Goal: Task Accomplishment & Management: Complete application form

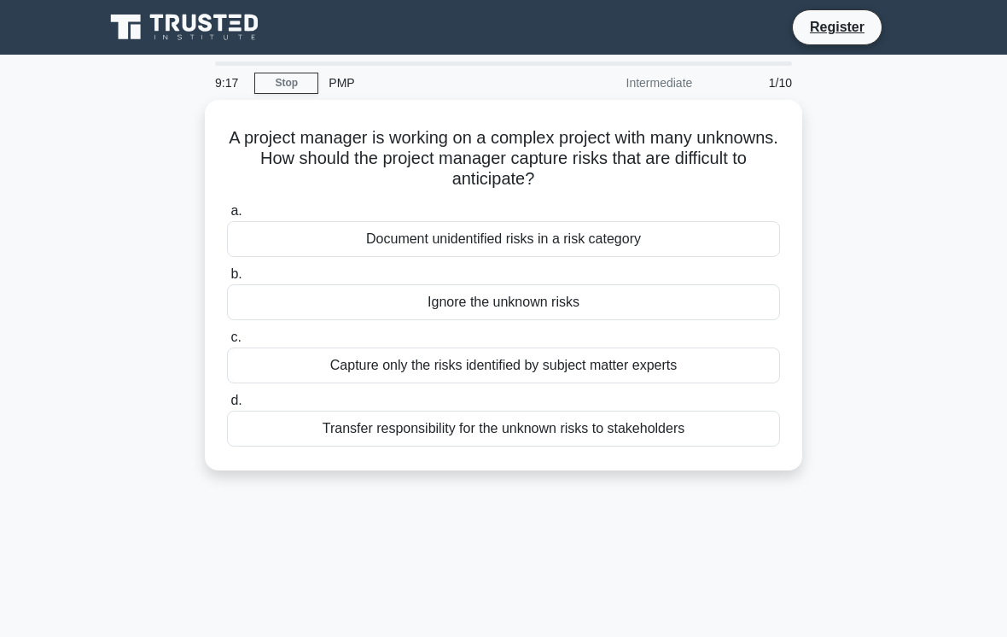
click at [656, 226] on div "Document unidentified risks in a risk category" at bounding box center [503, 239] width 553 height 36
click at [227, 217] on input "a. Document unidentified risks in a risk category" at bounding box center [227, 211] width 0 height 11
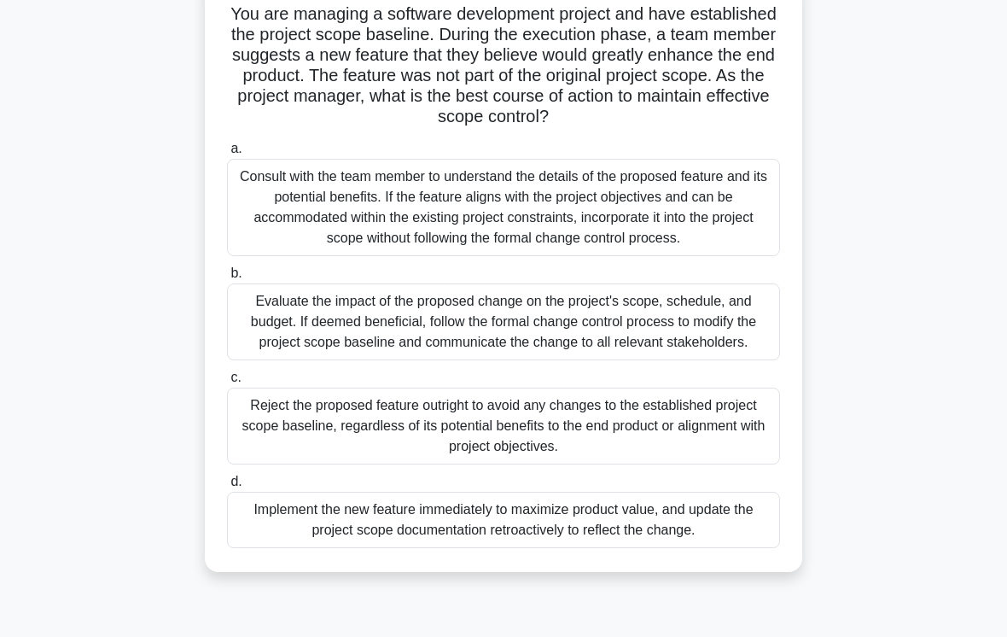
scroll to position [120, 0]
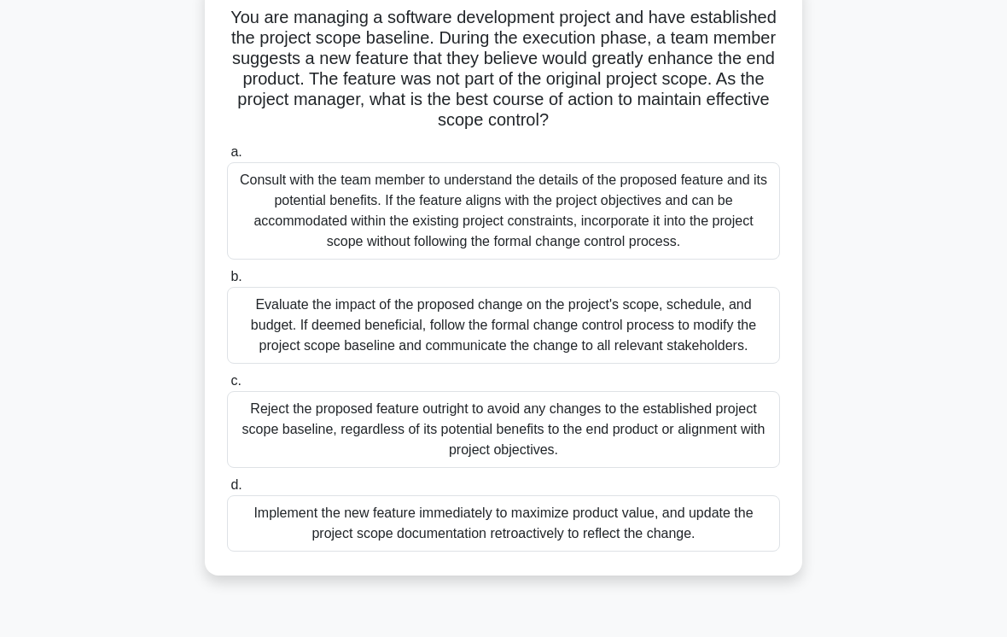
click at [708, 364] on div "Evaluate the impact of the proposed change on the project's scope, schedule, an…" at bounding box center [503, 325] width 553 height 77
click at [227, 283] on input "b. Evaluate the impact of the proposed change on the project's scope, schedule,…" at bounding box center [227, 276] width 0 height 11
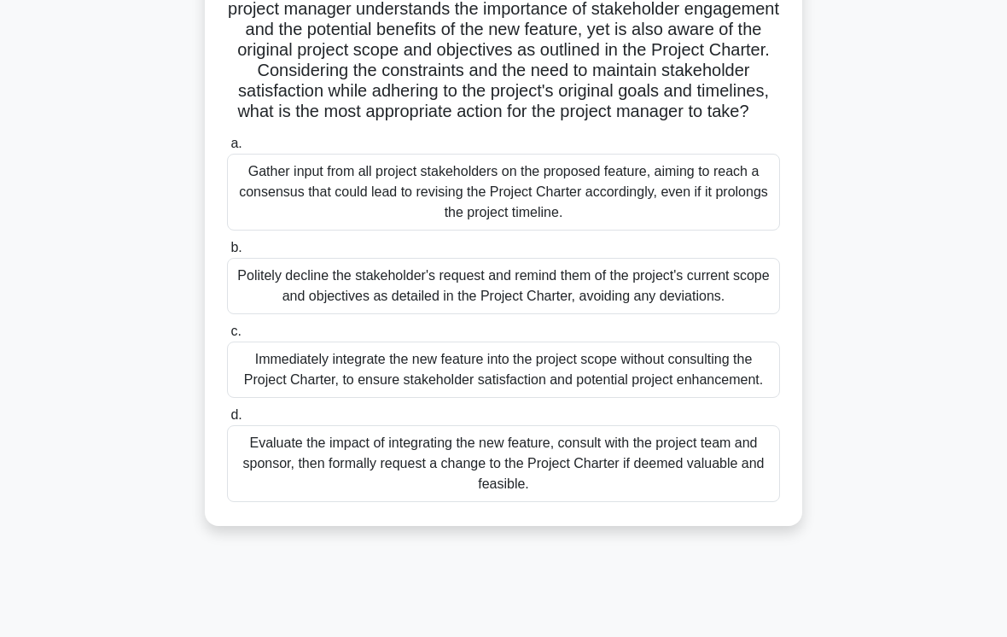
scroll to position [259, 0]
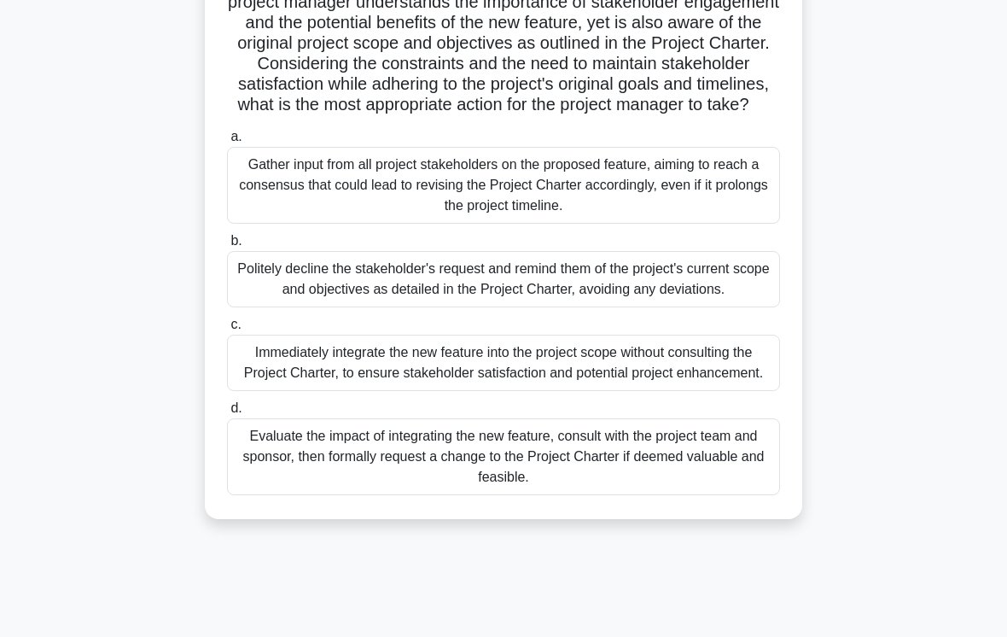
click at [685, 495] on div "Evaluate the impact of integrating the new feature, consult with the project te…" at bounding box center [503, 456] width 553 height 77
click at [227, 414] on input "d. Evaluate the impact of integrating the new feature, consult with the project…" at bounding box center [227, 408] width 0 height 11
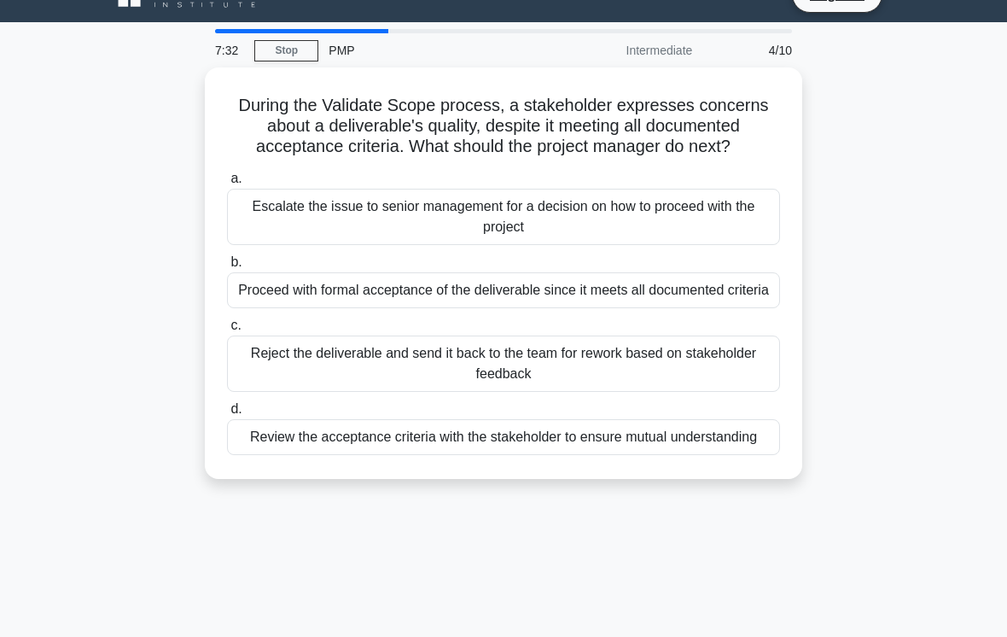
scroll to position [21, 0]
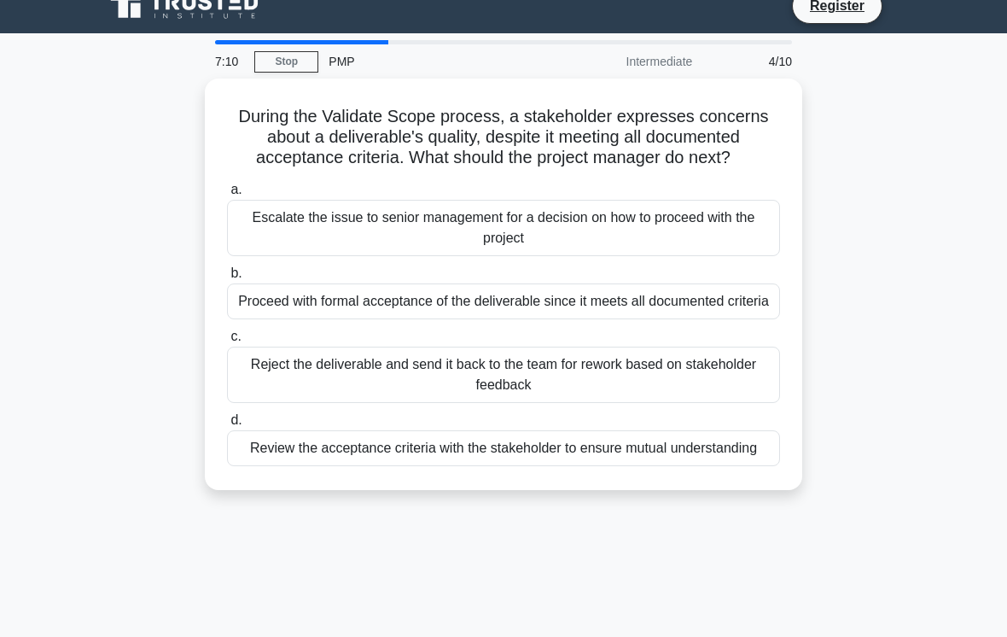
click at [713, 466] on div "Review the acceptance criteria with the stakeholder to ensure mutual understand…" at bounding box center [503, 448] width 553 height 36
click at [227, 426] on input "d. Review the acceptance criteria with the stakeholder to ensure mutual underst…" at bounding box center [227, 420] width 0 height 11
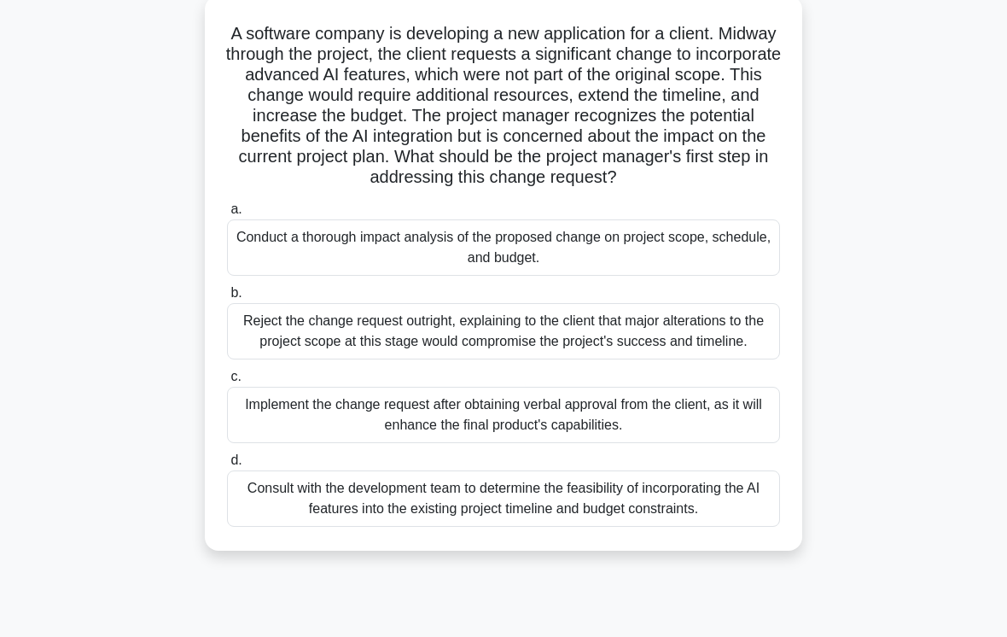
scroll to position [103, 0]
click at [710, 527] on div "Consult with the development team to determine the feasibility of incorporating…" at bounding box center [503, 499] width 553 height 56
click at [227, 467] on input "d. Consult with the development team to determine the feasibility of incorporat…" at bounding box center [227, 461] width 0 height 11
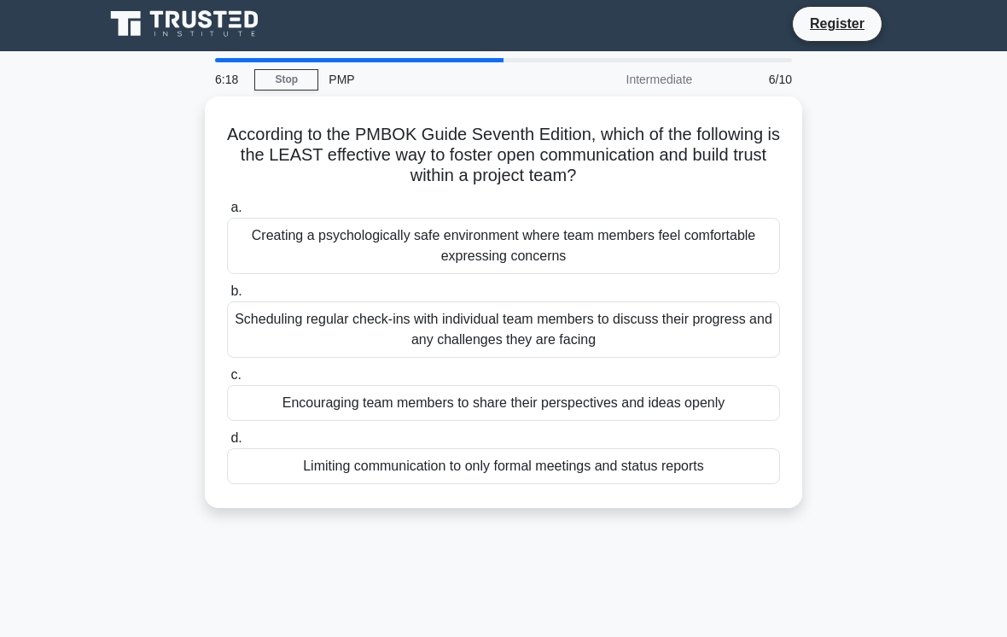
scroll to position [4, 0]
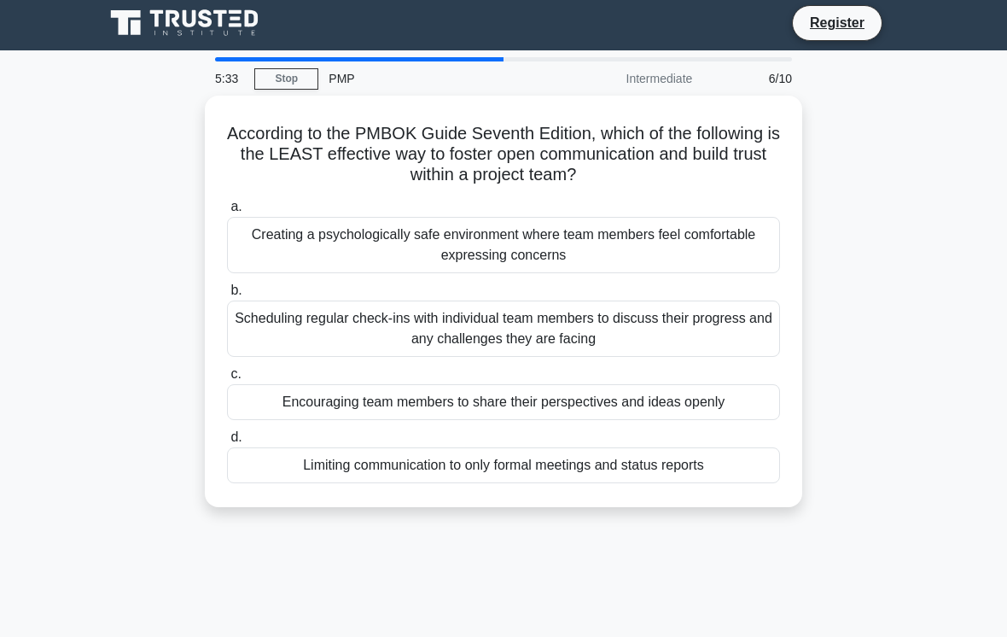
click at [725, 469] on div "Limiting communication to only formal meetings and status reports" at bounding box center [503, 465] width 553 height 36
click at [227, 443] on input "d. Limiting communication to only formal meetings and status reports" at bounding box center [227, 437] width 0 height 11
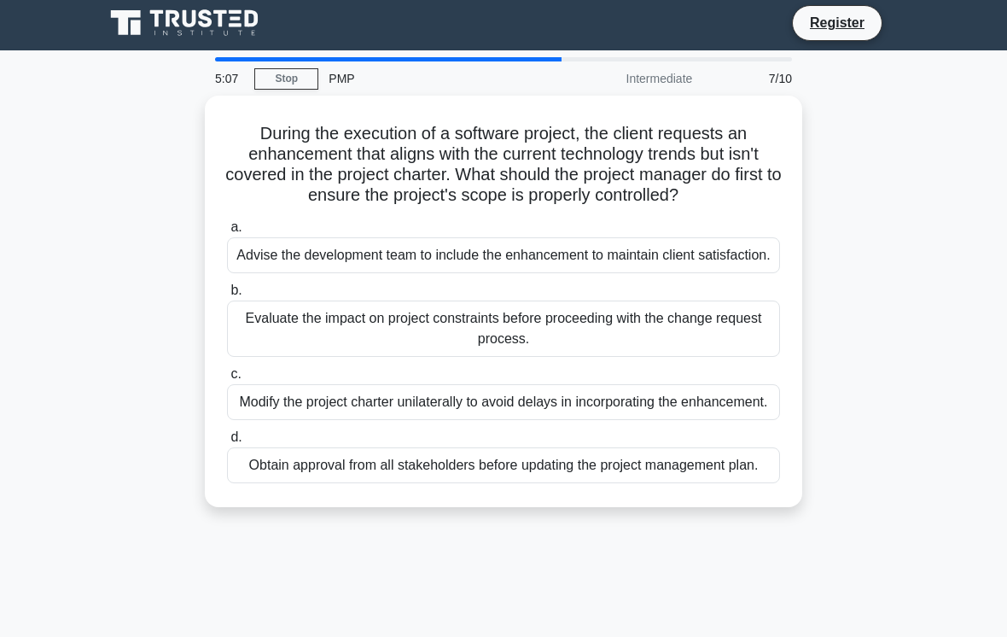
click at [662, 483] on div "Obtain approval from all stakeholders before updating the project management pl…" at bounding box center [503, 465] width 553 height 36
click at [227, 443] on input "d. Obtain approval from all stakeholders before updating the project management…" at bounding box center [227, 437] width 0 height 11
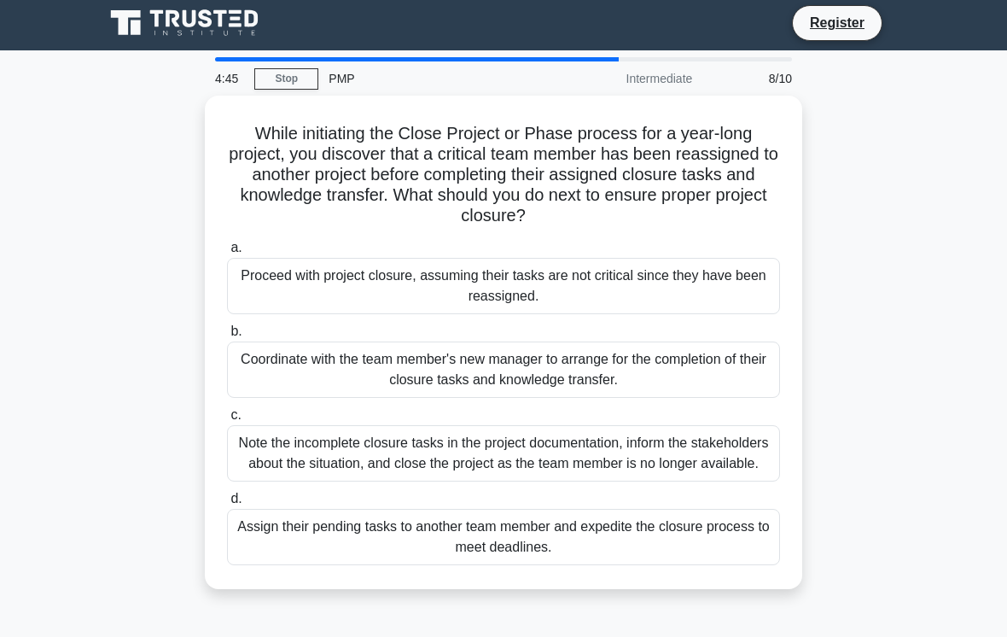
click at [691, 457] on div "Note the incomplete closure tasks in the project documentation, inform the stak…" at bounding box center [503, 453] width 553 height 56
click at [227, 421] on input "c. Note the incomplete closure tasks in the project documentation, inform the s…" at bounding box center [227, 415] width 0 height 11
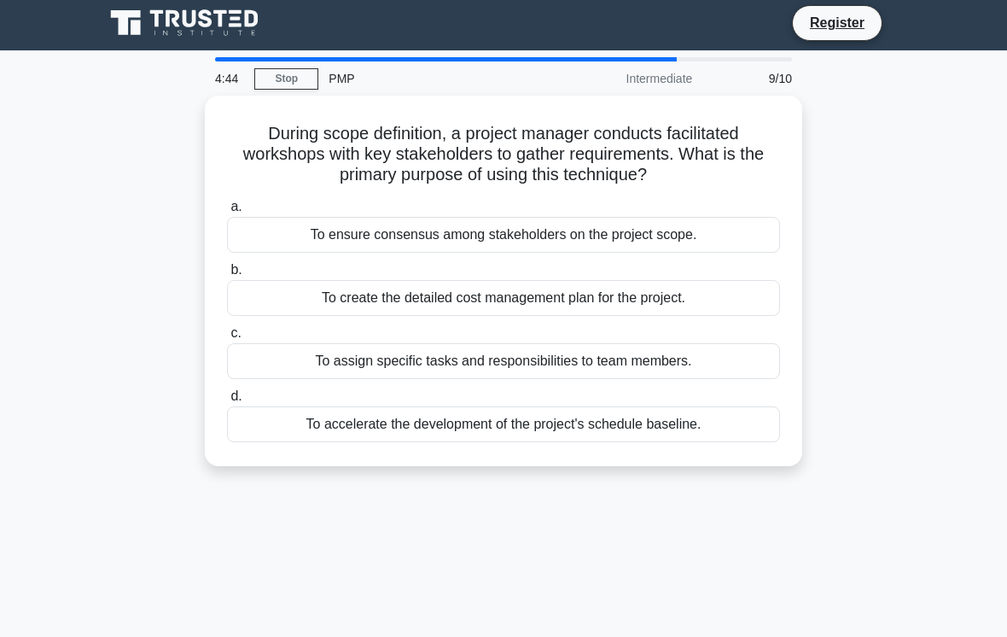
click at [694, 293] on div "To create the detailed cost management plan for the project." at bounding box center [503, 298] width 553 height 36
click at [227, 276] on input "b. To create the detailed cost management plan for the project." at bounding box center [227, 270] width 0 height 11
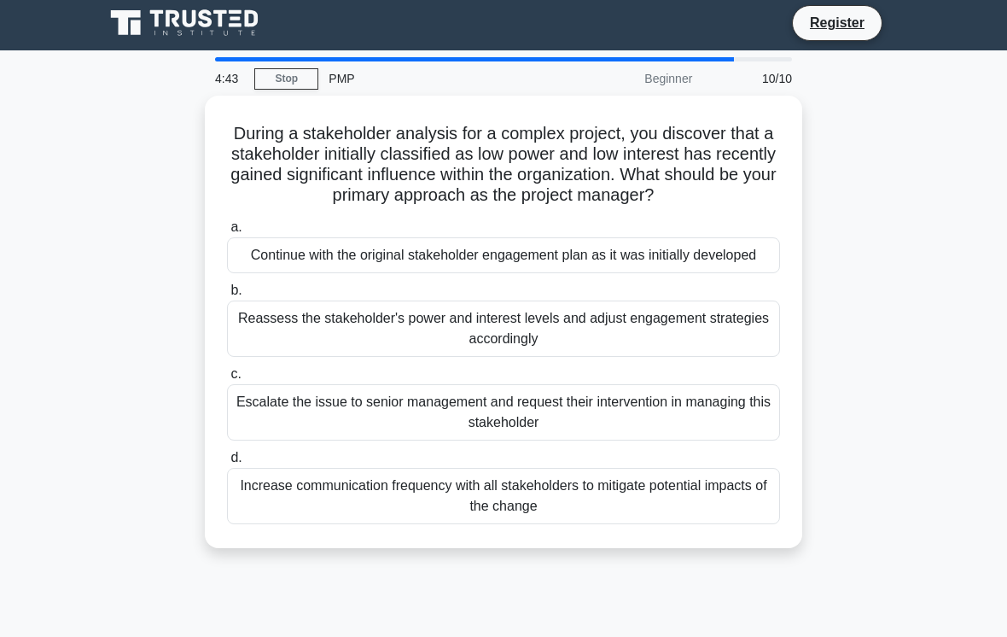
click at [696, 261] on div "Continue with the original stakeholder engagement plan as it was initially deve…" at bounding box center [503, 255] width 553 height 36
click at [227, 233] on input "a. Continue with the original stakeholder engagement plan as it was initially d…" at bounding box center [227, 227] width 0 height 11
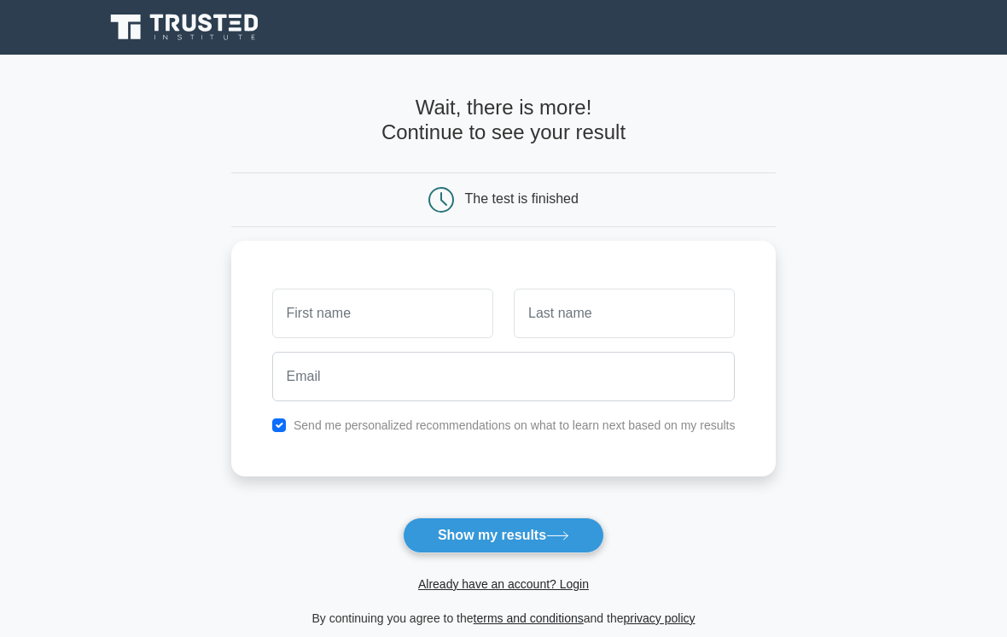
click at [411, 313] on input "text" at bounding box center [382, 313] width 221 height 50
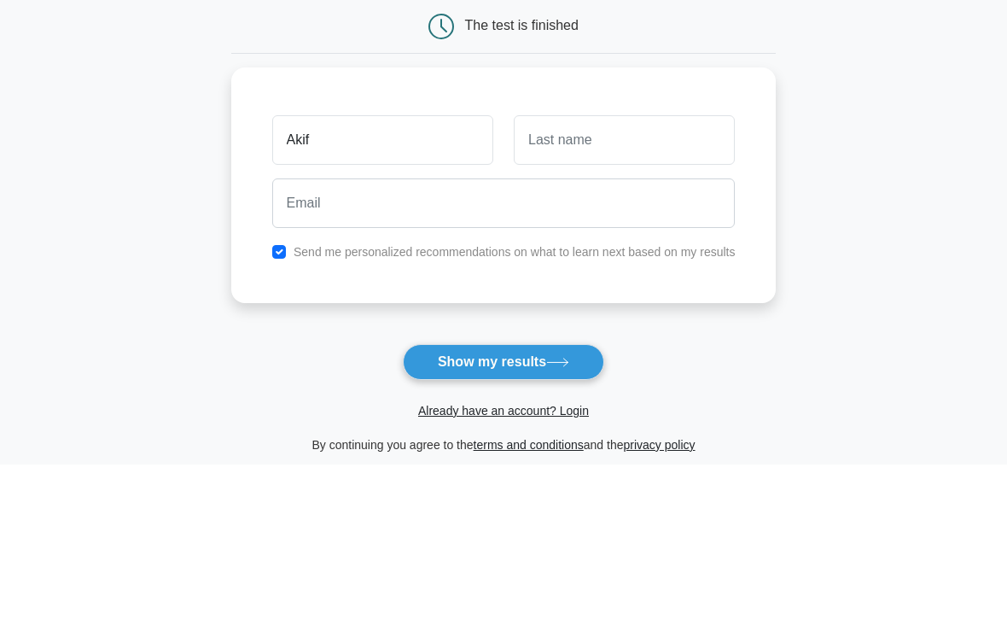
type input "Akif"
click at [609, 288] on input "text" at bounding box center [624, 313] width 221 height 50
type input "Khsn"
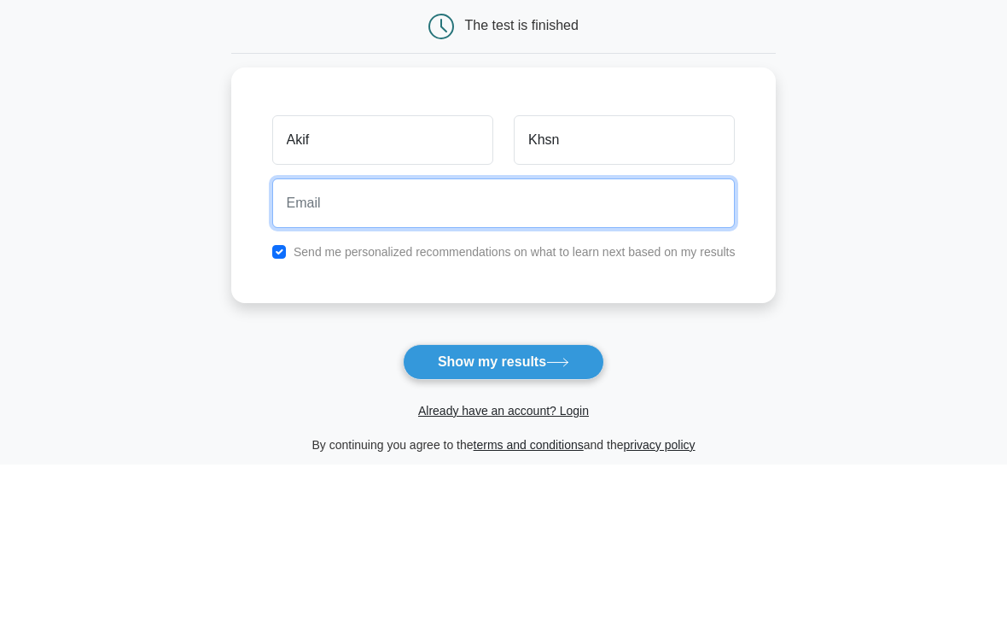
click at [576, 352] on input "email" at bounding box center [503, 377] width 463 height 50
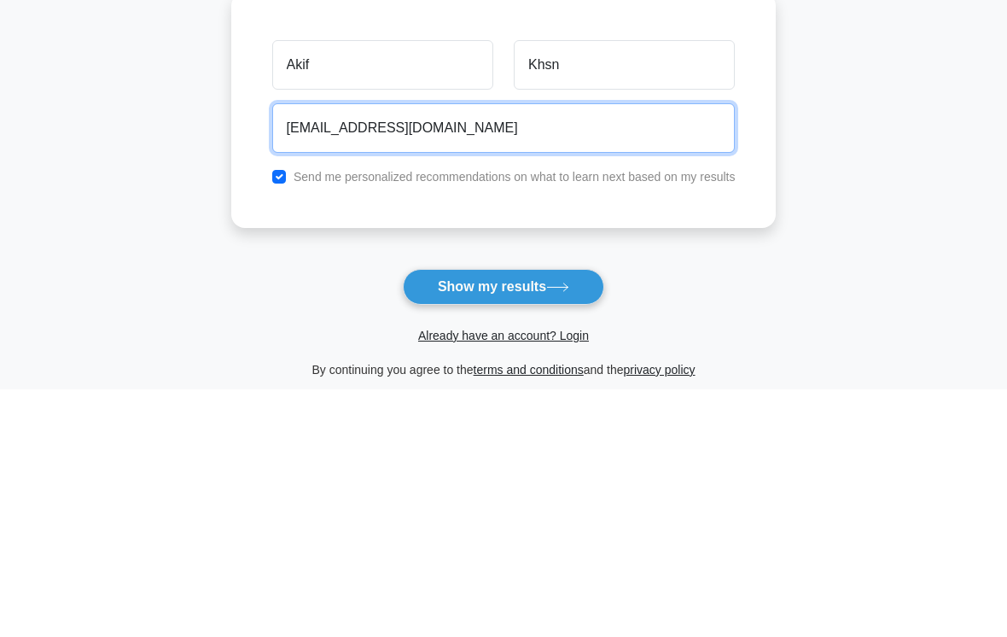
type input "mubashir@gmail.com"
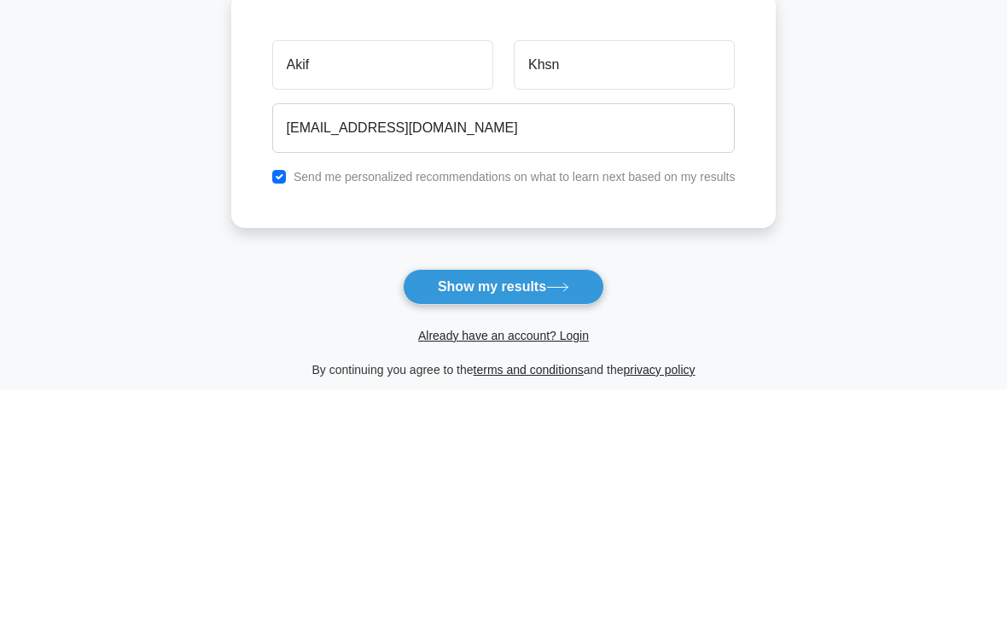
click at [544, 517] on button "Show my results" at bounding box center [503, 535] width 201 height 36
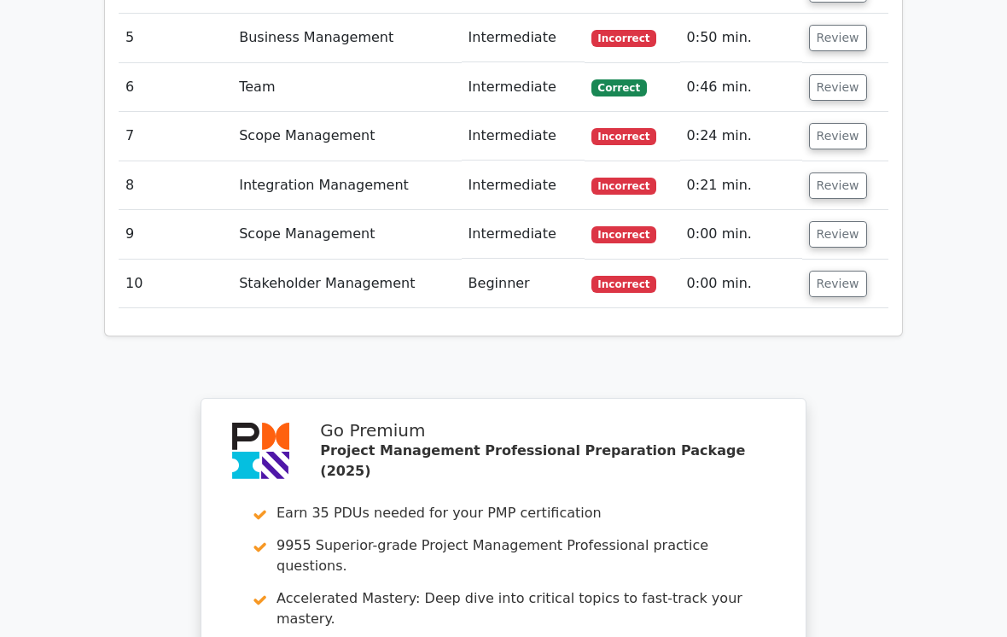
scroll to position [2384, 0]
